Goal: Information Seeking & Learning: Learn about a topic

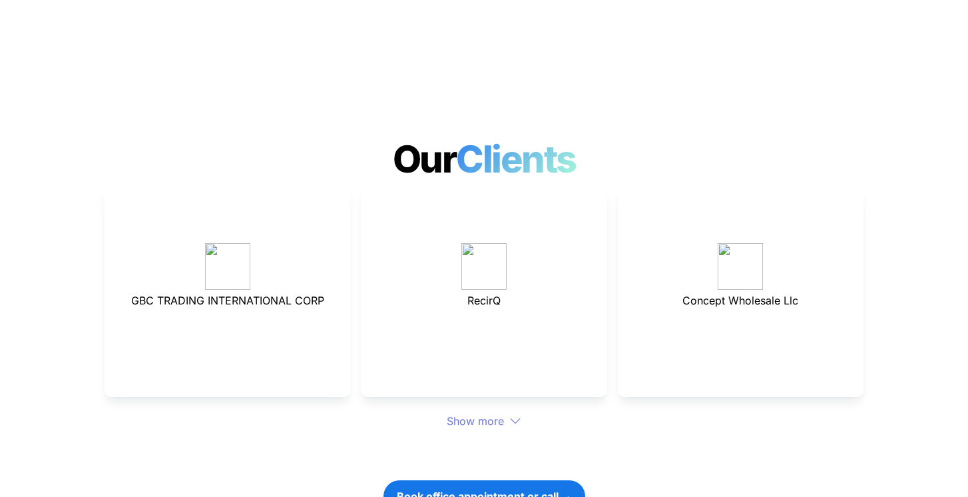
scroll to position [3552, 0]
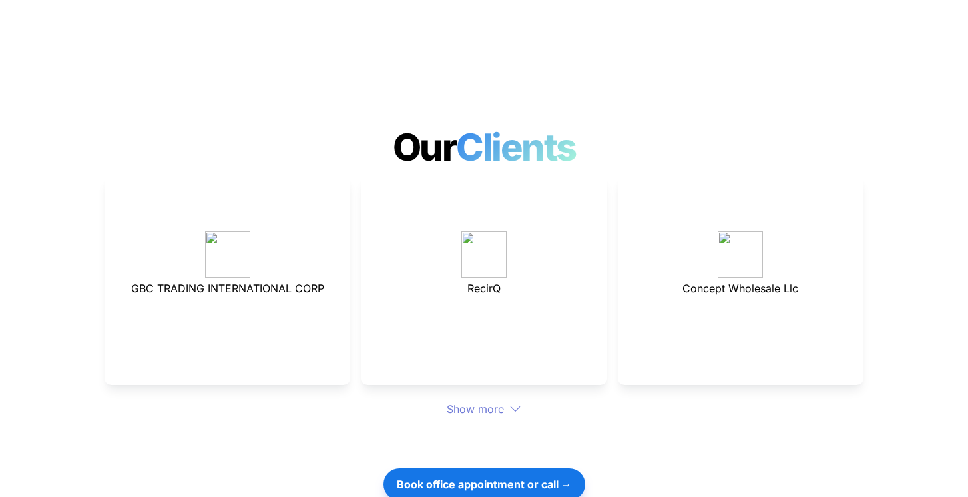
click at [478, 401] on div "Show more" at bounding box center [483, 409] width 759 height 16
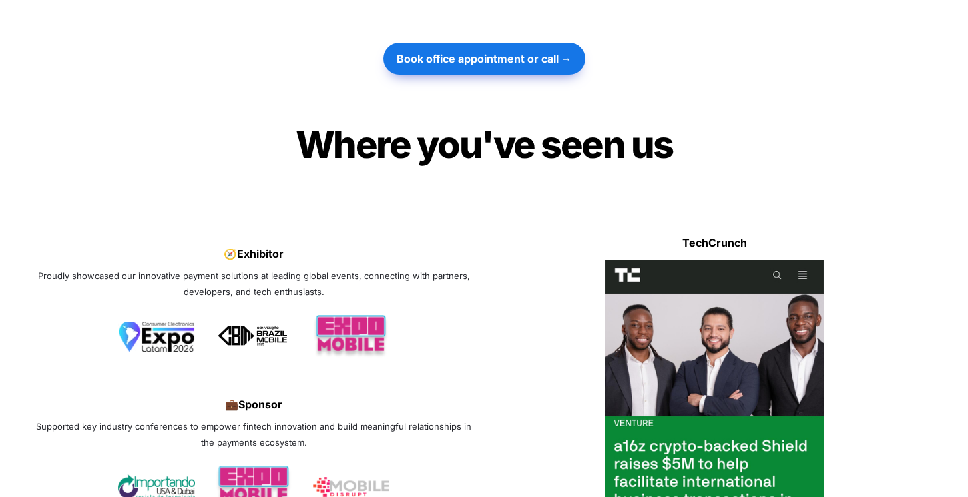
scroll to position [4198, 0]
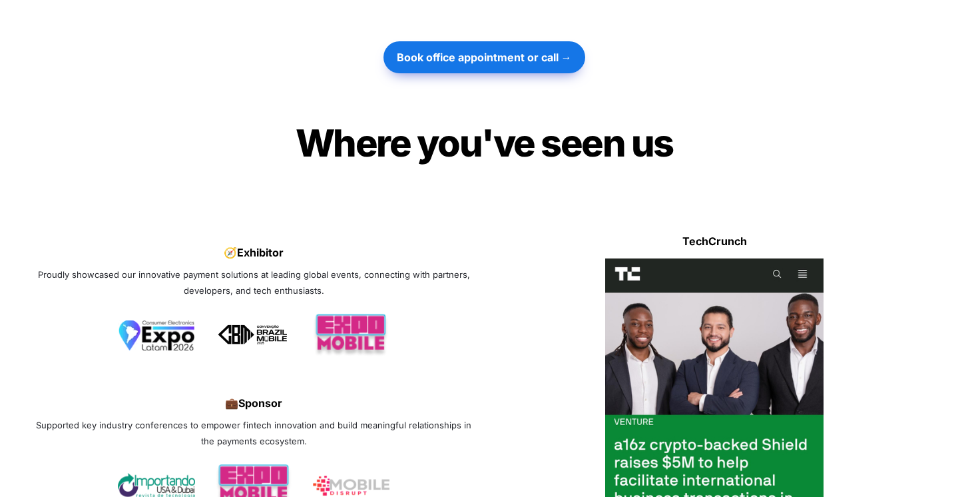
click at [706, 345] on img at bounding box center [714, 395] width 219 height 274
click at [706, 252] on div at bounding box center [714, 255] width 441 height 7
click at [706, 234] on strong "TechCrunch" at bounding box center [714, 240] width 65 height 13
click at [701, 299] on img at bounding box center [714, 395] width 219 height 274
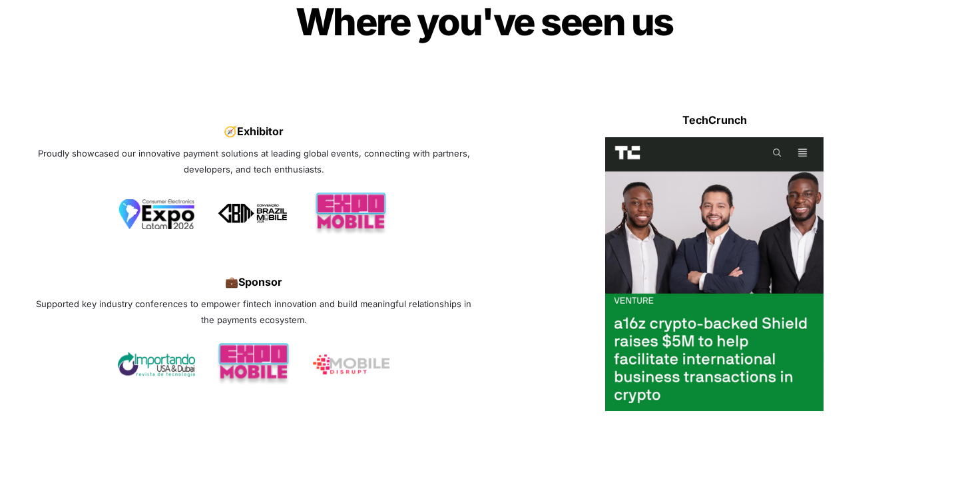
scroll to position [4320, 0]
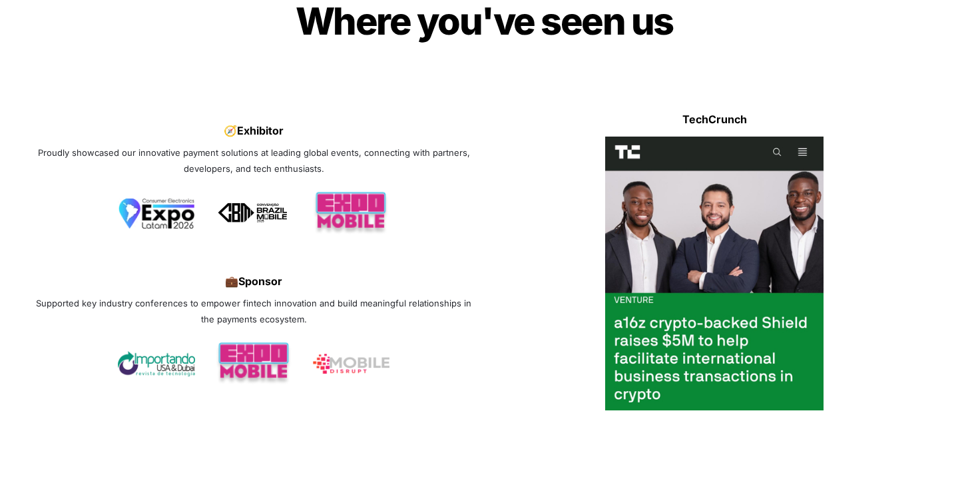
click at [701, 299] on img at bounding box center [714, 273] width 219 height 274
click at [766, 278] on img at bounding box center [714, 273] width 219 height 274
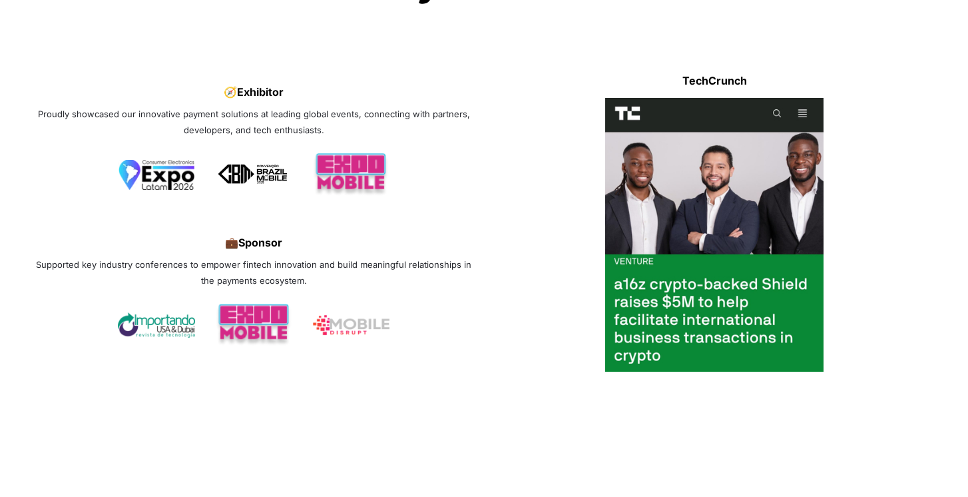
click at [735, 271] on img at bounding box center [714, 235] width 219 height 274
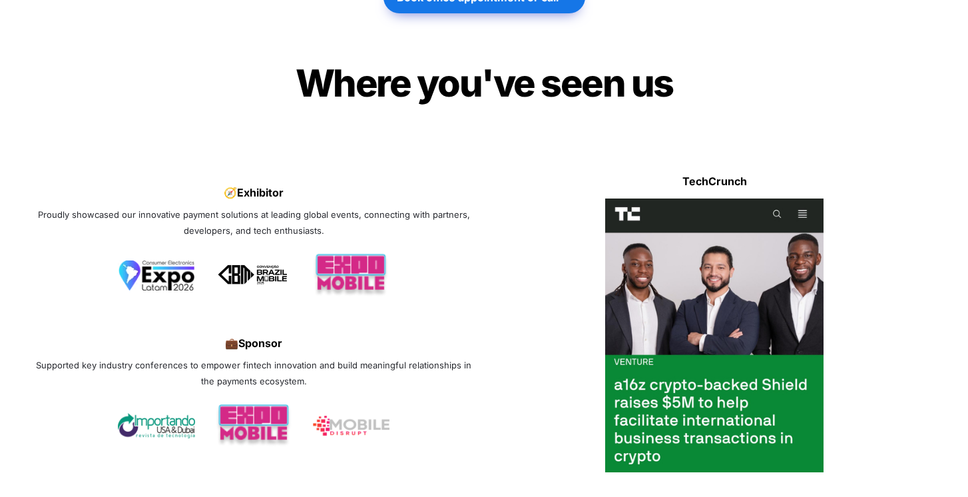
scroll to position [4258, 0]
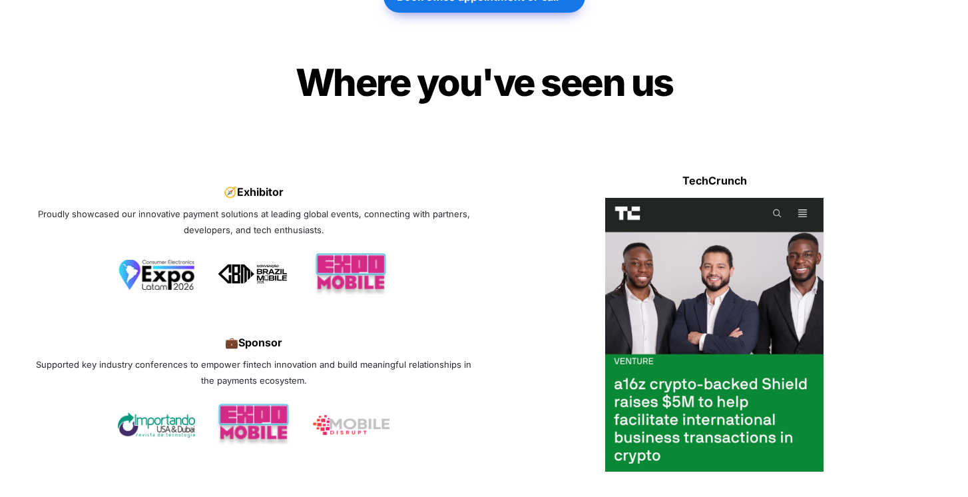
click at [705, 248] on img at bounding box center [714, 335] width 219 height 274
click at [689, 156] on div "🧭 Exhibitor Proudly showcased our innovative payment solutions at leading globa…" at bounding box center [483, 320] width 901 height 328
click at [702, 156] on div "🧭 Exhibitor Proudly showcased our innovative payment solutions at leading globa…" at bounding box center [483, 320] width 901 height 328
click at [708, 174] on strong "TechCrunch" at bounding box center [714, 180] width 65 height 13
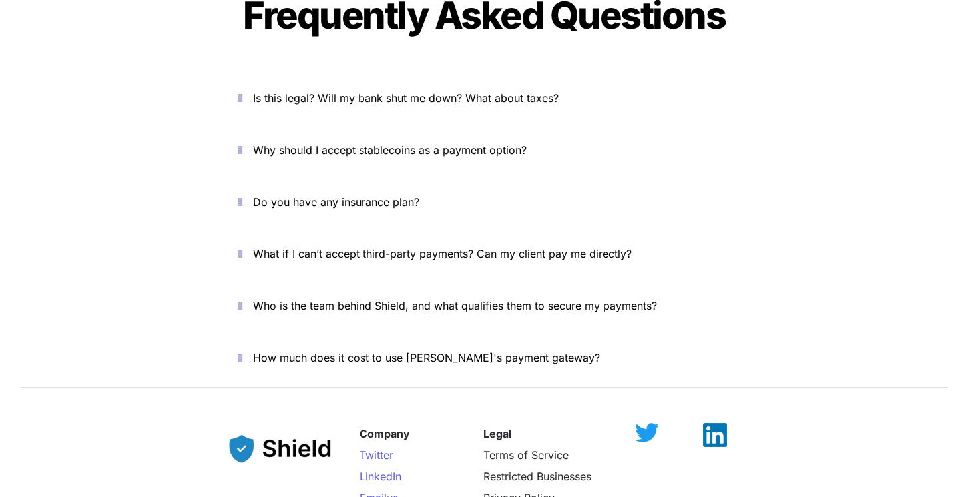
scroll to position [4866, 0]
click at [515, 351] on span "How much does it cost to use [PERSON_NAME]'s payment gateway?" at bounding box center [426, 357] width 347 height 13
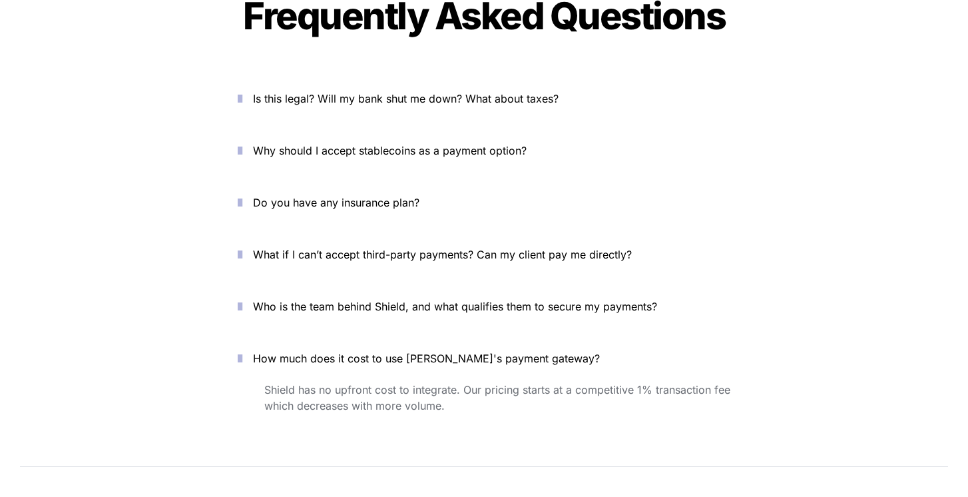
click at [515, 351] on span "How much does it cost to use [PERSON_NAME]'s payment gateway?" at bounding box center [426, 357] width 347 height 13
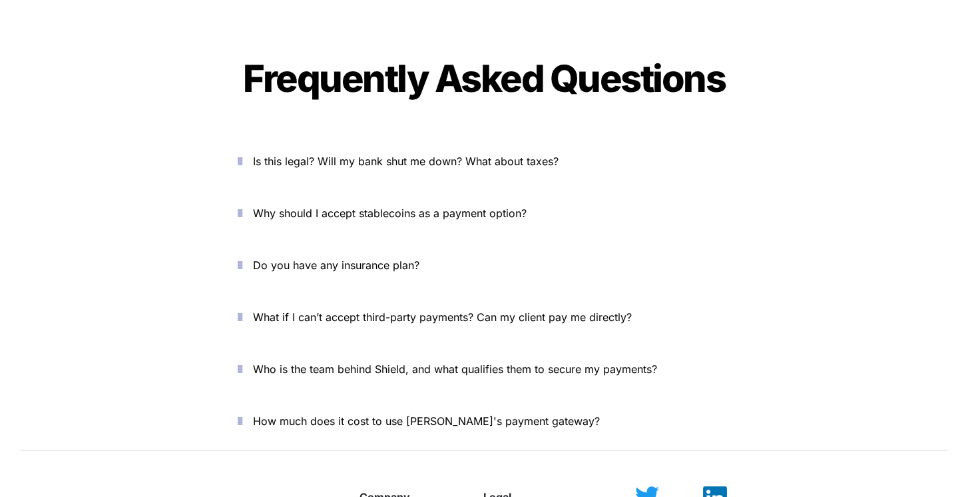
scroll to position [4803, 0]
click at [471, 155] on span "Is this legal? Will my bank shut me down? What about taxes?" at bounding box center [406, 161] width 306 height 13
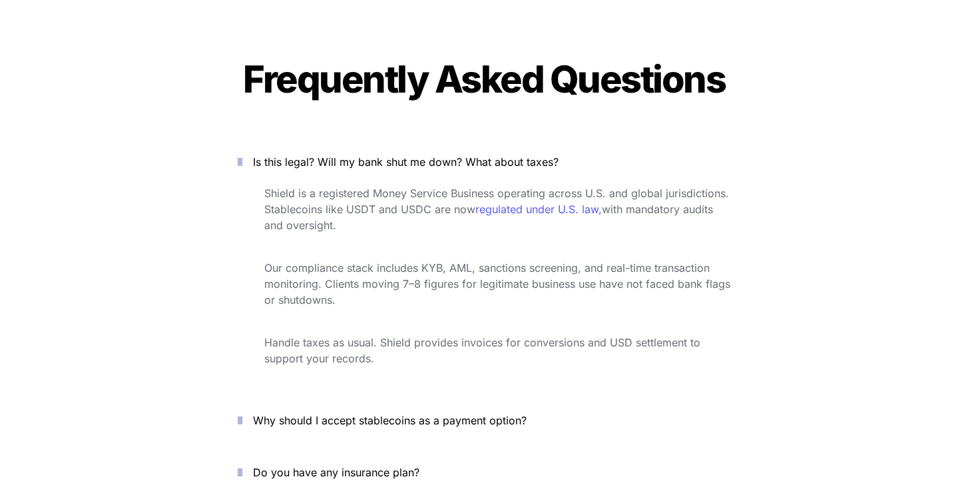
click at [472, 155] on span "Is this legal? Will my bank shut me down? What about taxes?" at bounding box center [406, 161] width 306 height 13
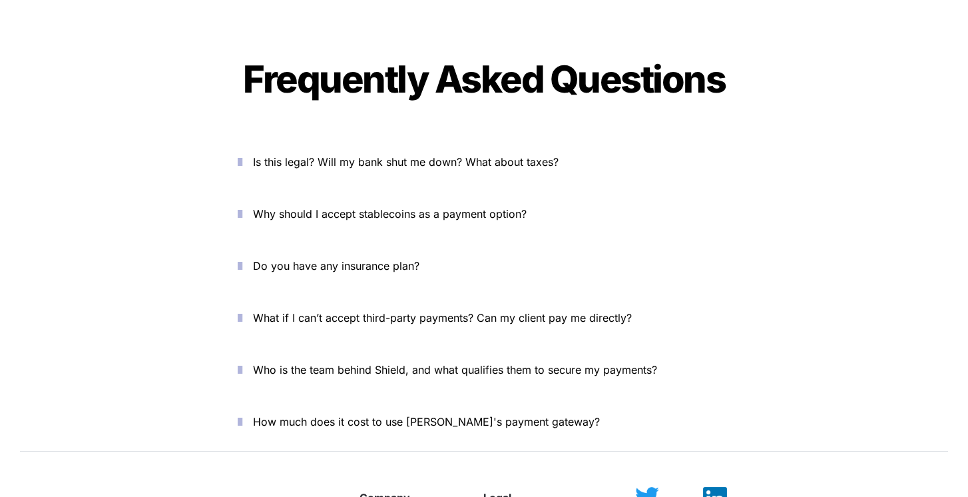
click at [470, 203] on p "Why should I accept stablecoins as a payment option?" at bounding box center [491, 213] width 477 height 21
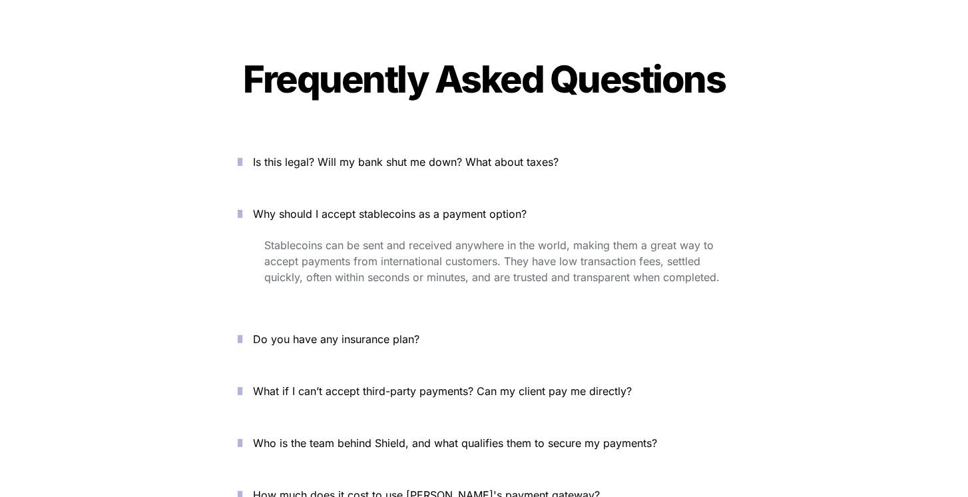
click at [471, 203] on p "Why should I accept stablecoins as a payment option?" at bounding box center [491, 213] width 477 height 21
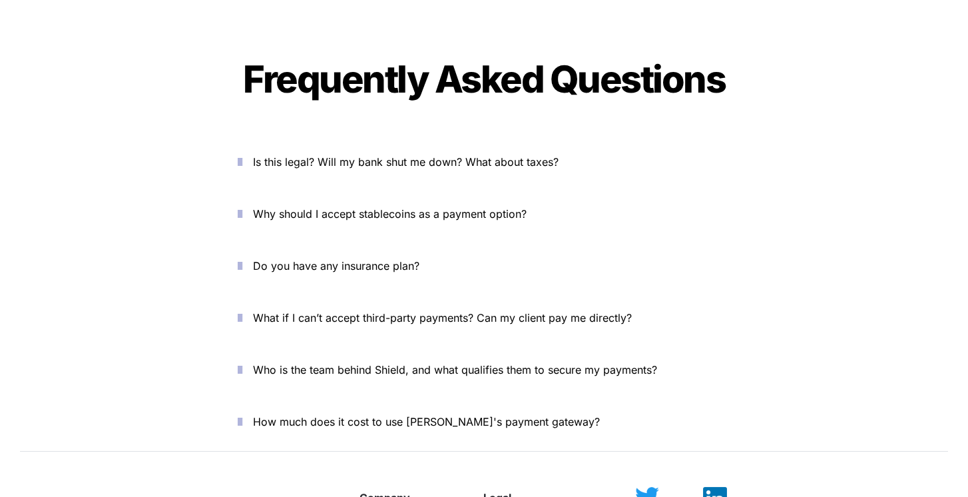
click at [443, 245] on button "Do you have any insurance plan?" at bounding box center [484, 265] width 532 height 41
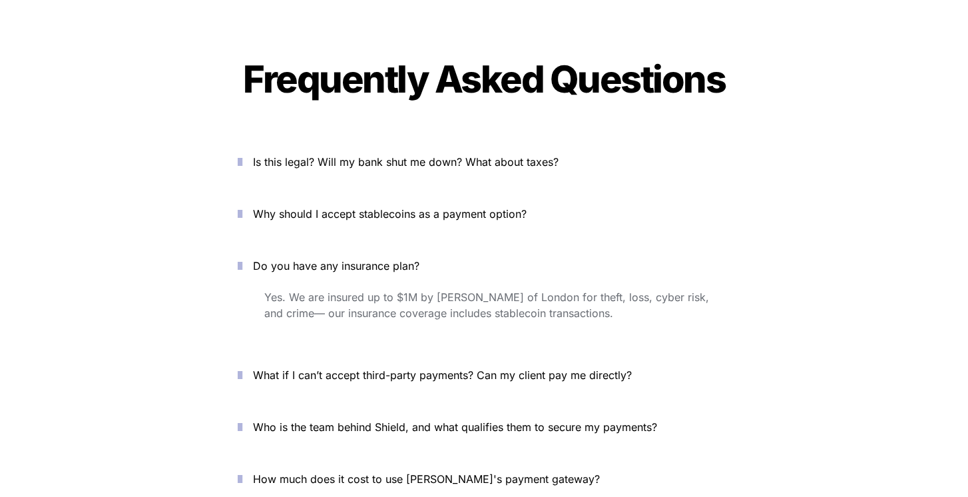
click at [419, 259] on span "Do you have any insurance plan?" at bounding box center [336, 265] width 166 height 13
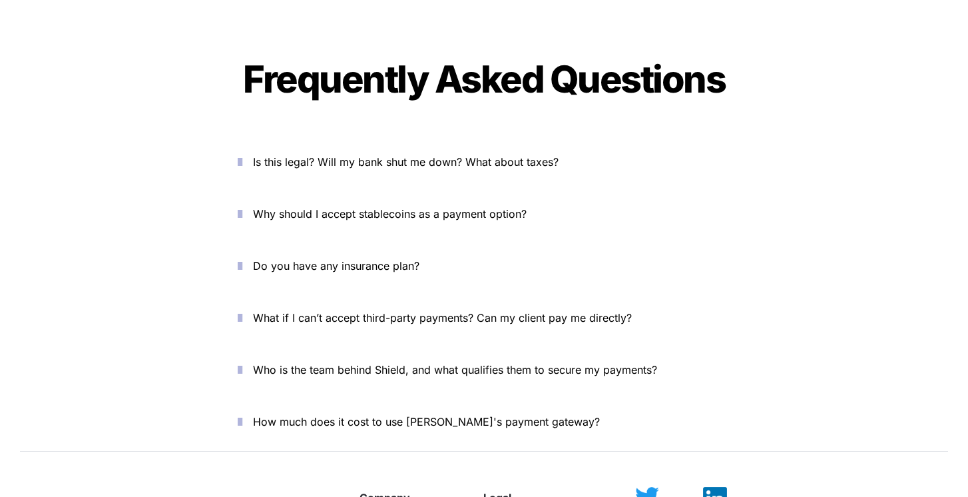
click at [471, 307] on p "What if I can’t accept third-party payments? Can my client pay me directly?" at bounding box center [491, 317] width 477 height 21
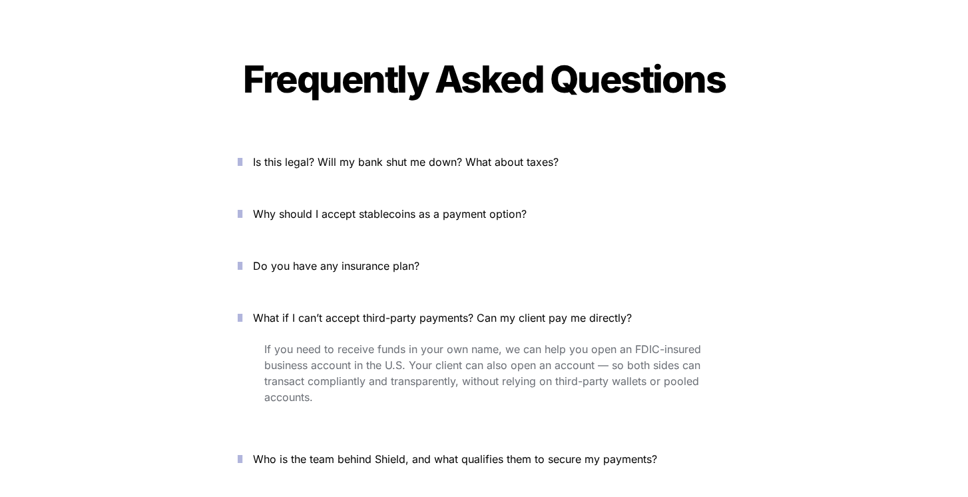
click at [496, 311] on span "What if I can’t accept third-party payments? Can my client pay me directly?" at bounding box center [442, 317] width 379 height 13
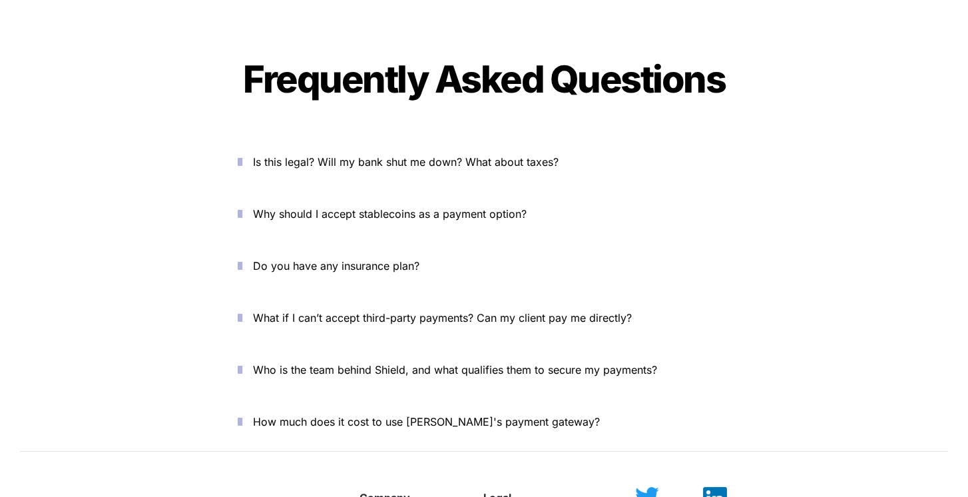
click at [501, 307] on p "What if I can’t accept third-party payments? Can my client pay me directly?" at bounding box center [491, 317] width 477 height 21
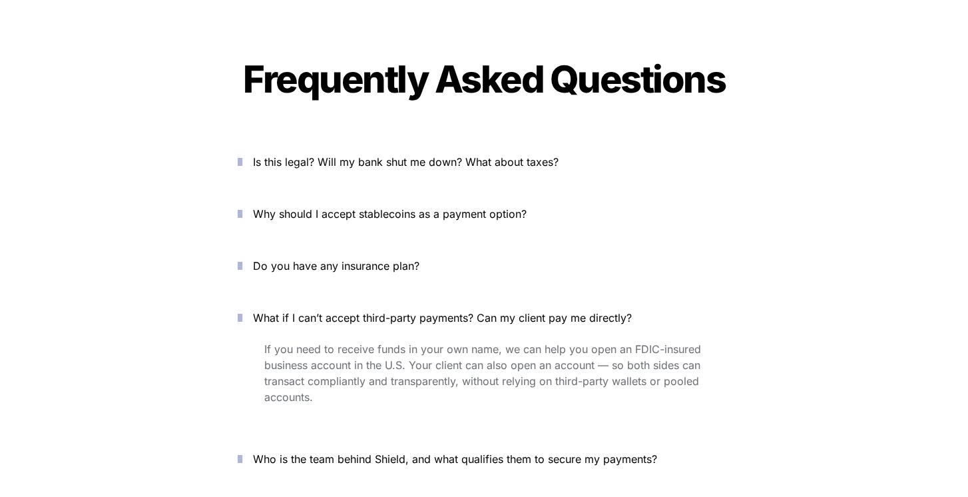
click at [498, 311] on span "What if I can’t accept third-party payments? Can my client pay me directly?" at bounding box center [442, 317] width 379 height 13
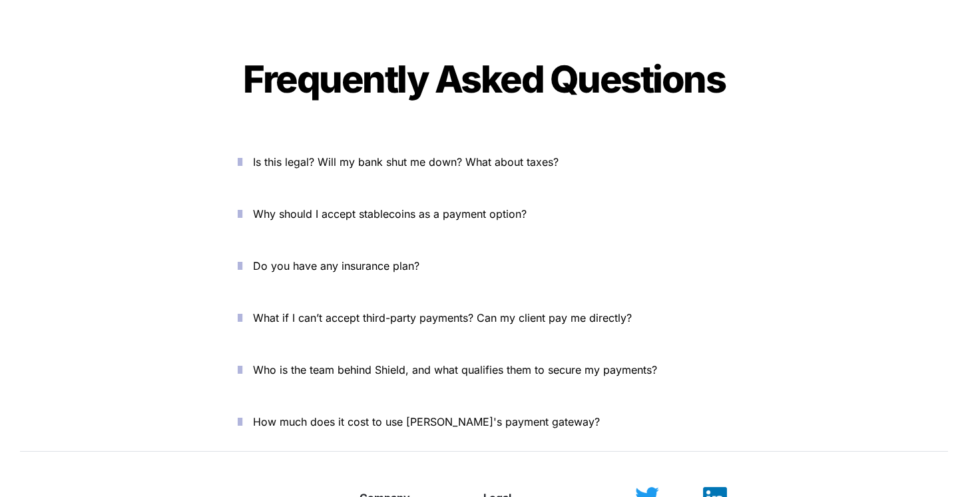
click at [497, 307] on p "What if I can’t accept third-party payments? Can my client pay me directly?" at bounding box center [491, 317] width 477 height 21
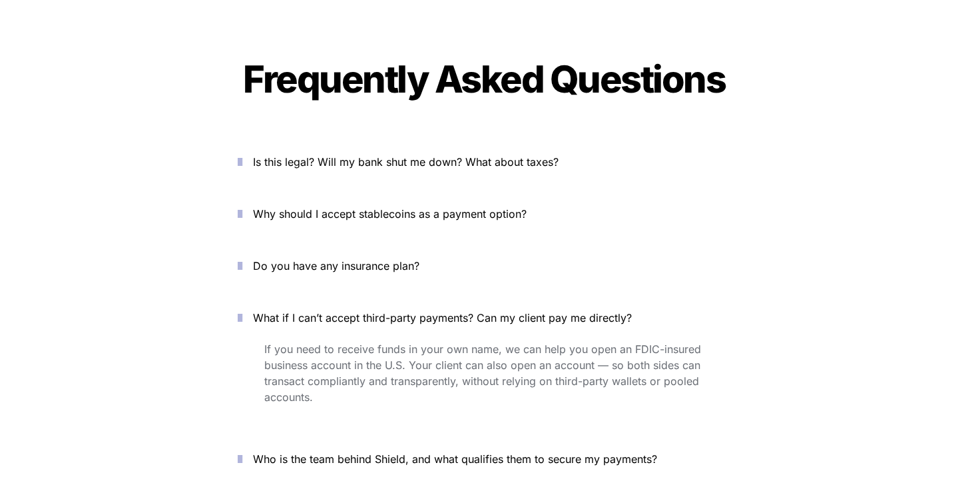
click at [497, 311] on span "What if I can’t accept third-party payments? Can my client pay me directly?" at bounding box center [442, 317] width 379 height 13
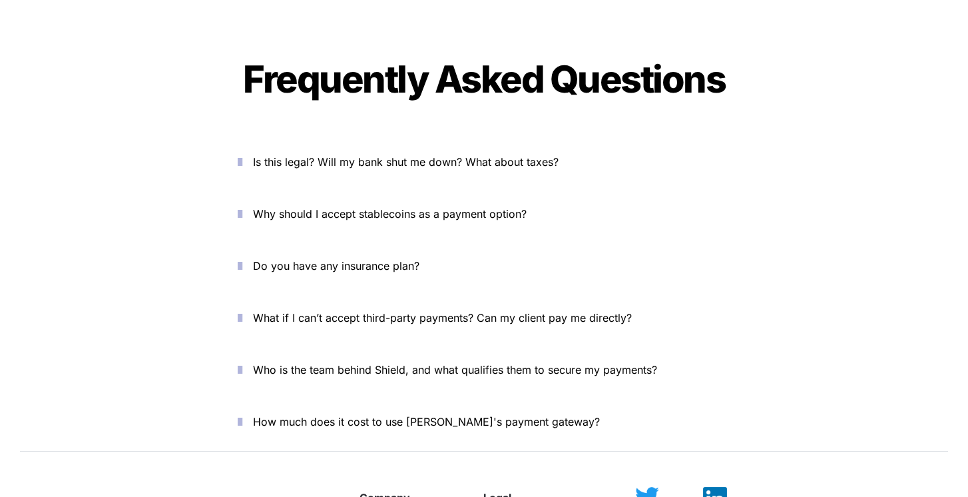
click at [537, 363] on span "Who is the team behind Shield, and what qualifies them to secure my payments?" at bounding box center [455, 369] width 404 height 13
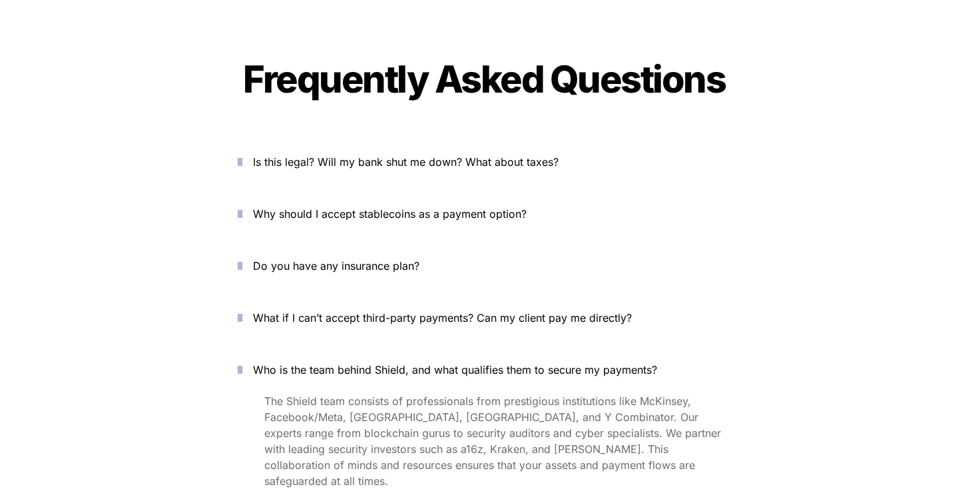
click at [538, 363] on span "Who is the team behind Shield, and what qualifies them to secure my payments?" at bounding box center [455, 369] width 404 height 13
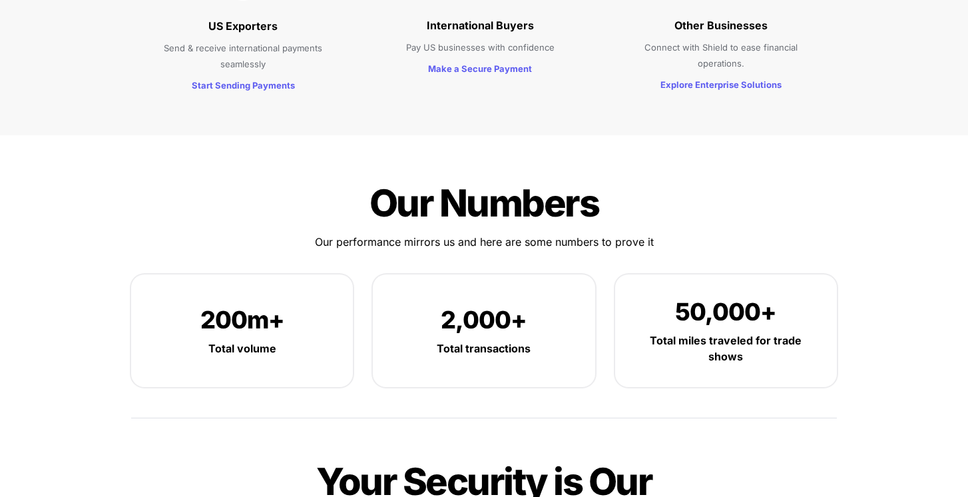
scroll to position [1604, 0]
